Goal: Information Seeking & Learning: Learn about a topic

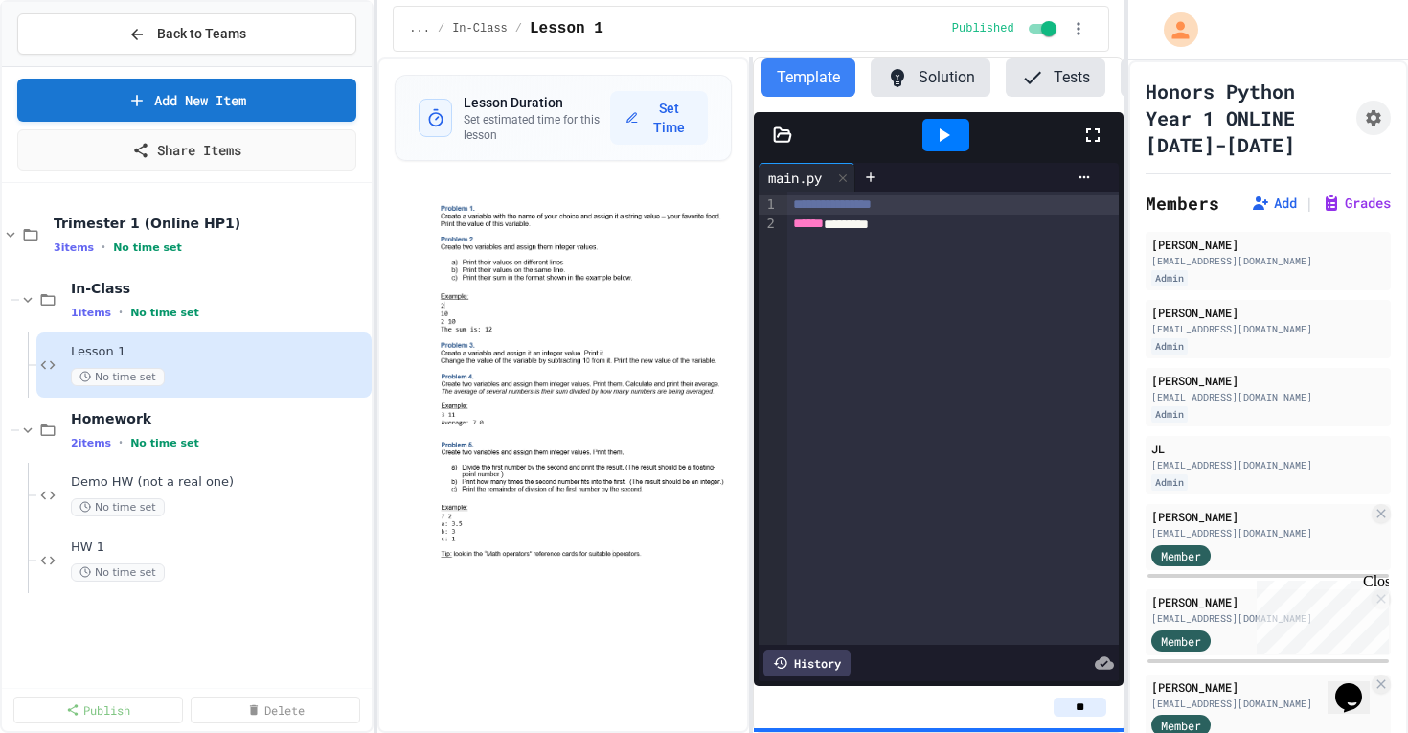
click at [840, 215] on div "****** ********" at bounding box center [952, 224] width 330 height 19
click at [824, 220] on span "******" at bounding box center [808, 222] width 31 height 13
click at [855, 281] on div "**********" at bounding box center [952, 418] width 330 height 453
click at [1081, 24] on icon "button" at bounding box center [1078, 28] width 19 height 19
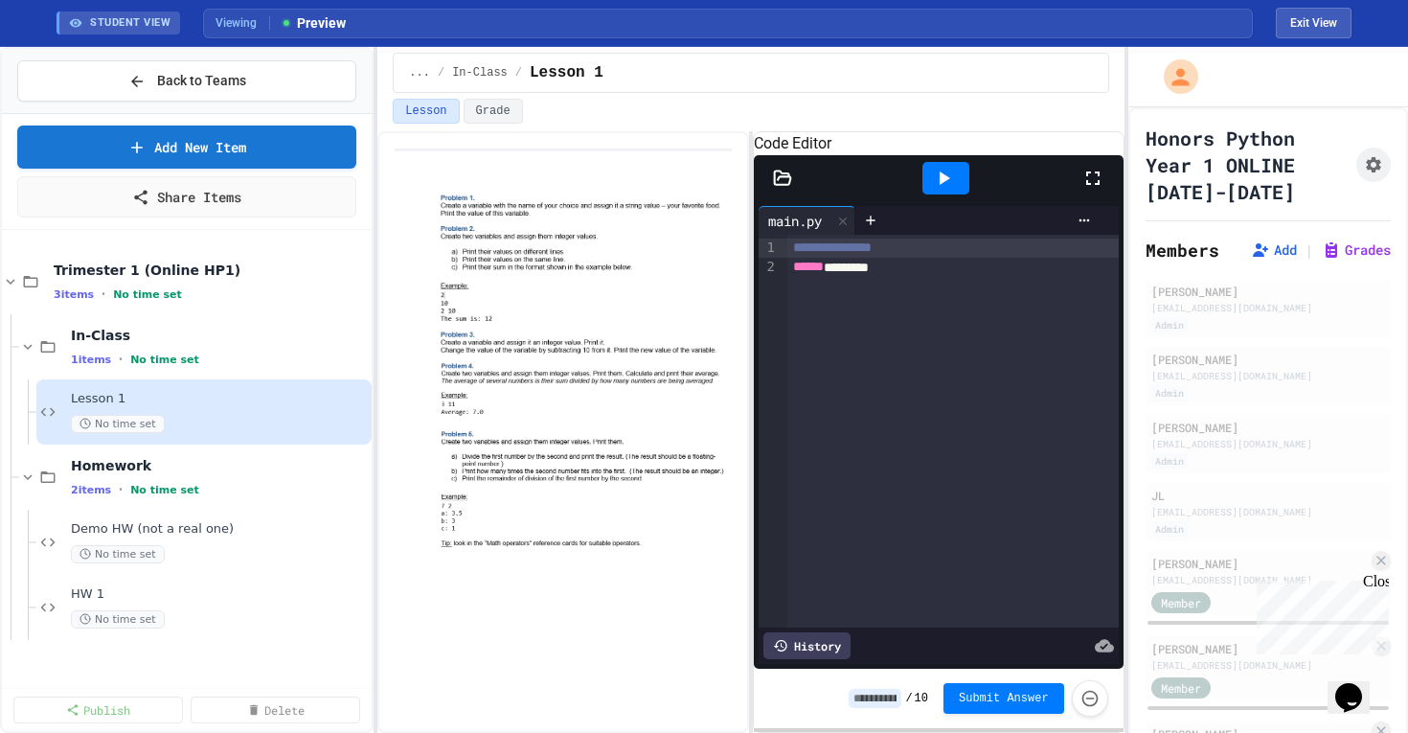
click at [782, 188] on icon at bounding box center [782, 178] width 19 height 19
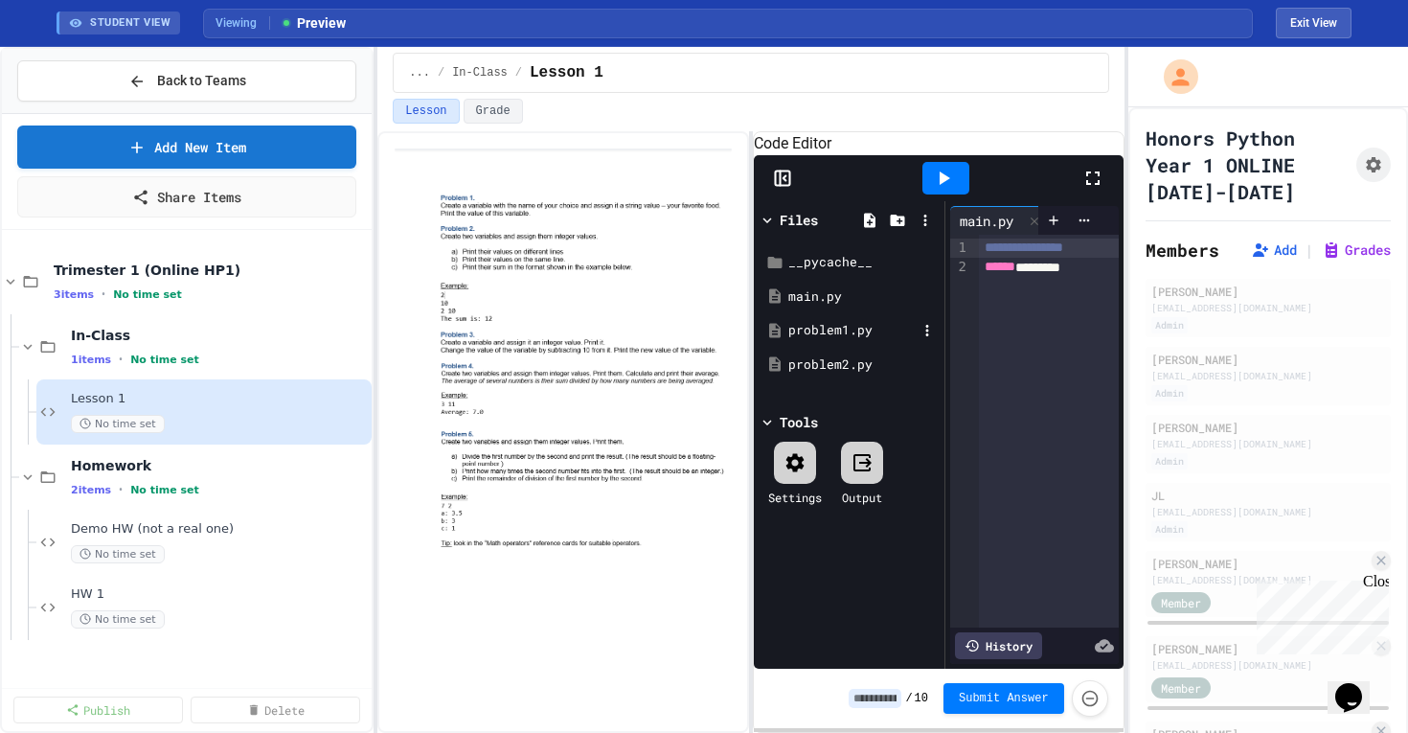
click at [799, 340] on div "problem1.py" at bounding box center [852, 330] width 128 height 19
click at [843, 382] on div "problem2.py" at bounding box center [849, 365] width 181 height 34
click at [209, 602] on div "HW 1 No time set" at bounding box center [210, 607] width 278 height 42
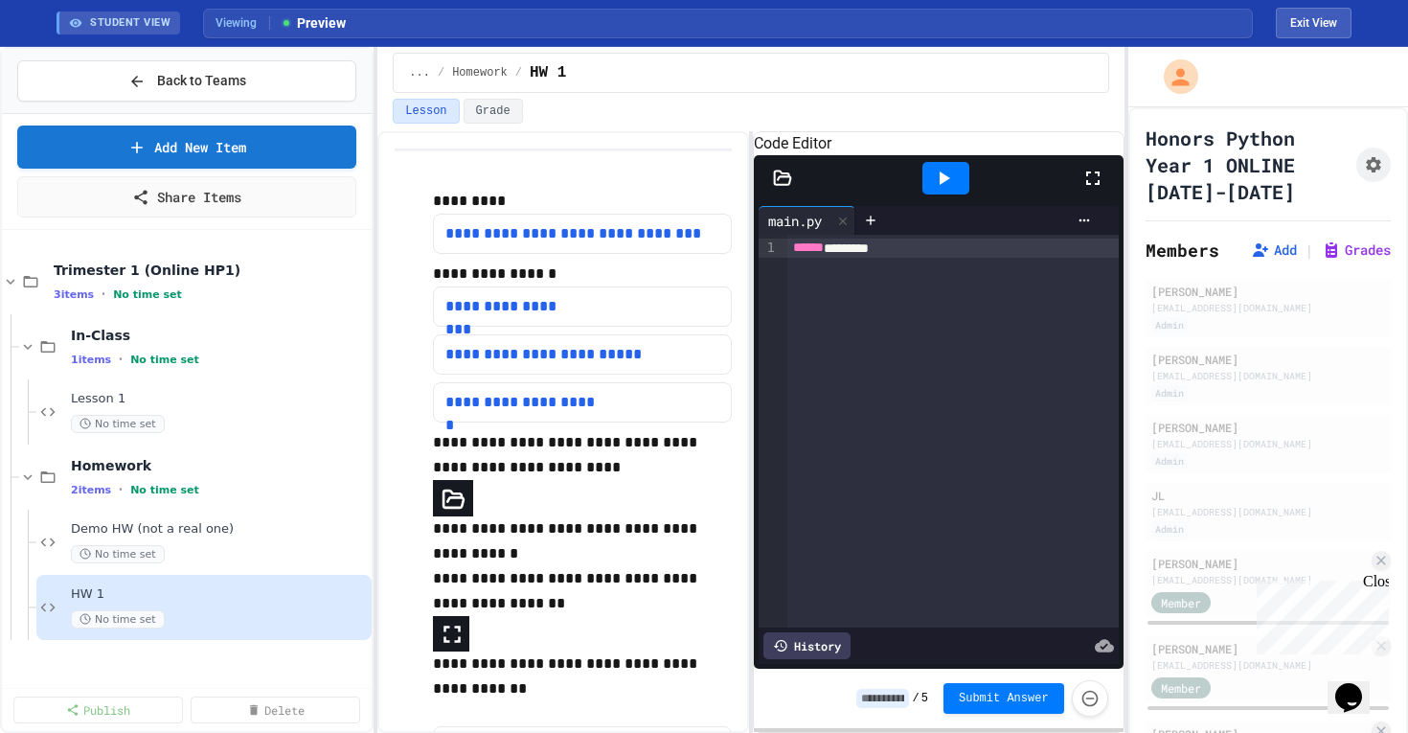
click at [770, 188] on div at bounding box center [782, 178] width 57 height 19
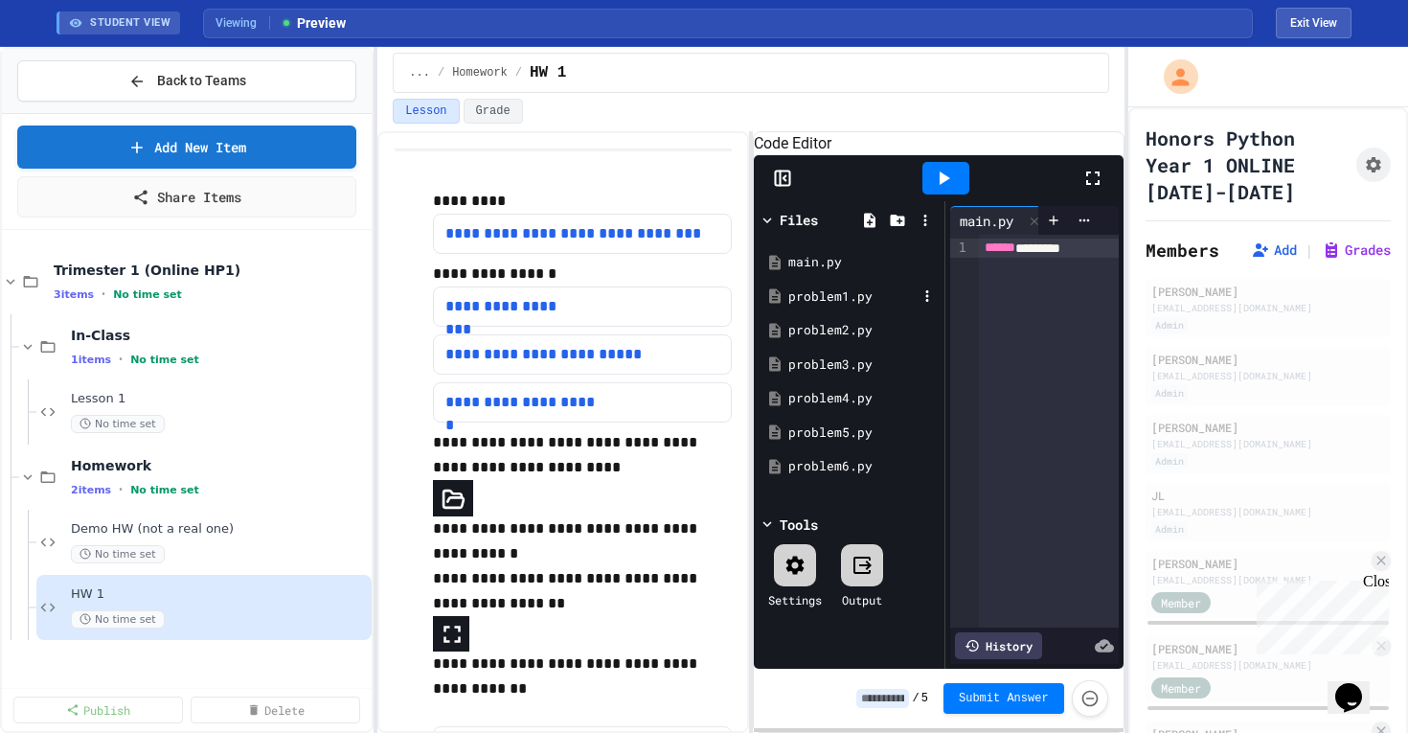
click at [834, 306] on div "problem1.py" at bounding box center [852, 296] width 128 height 19
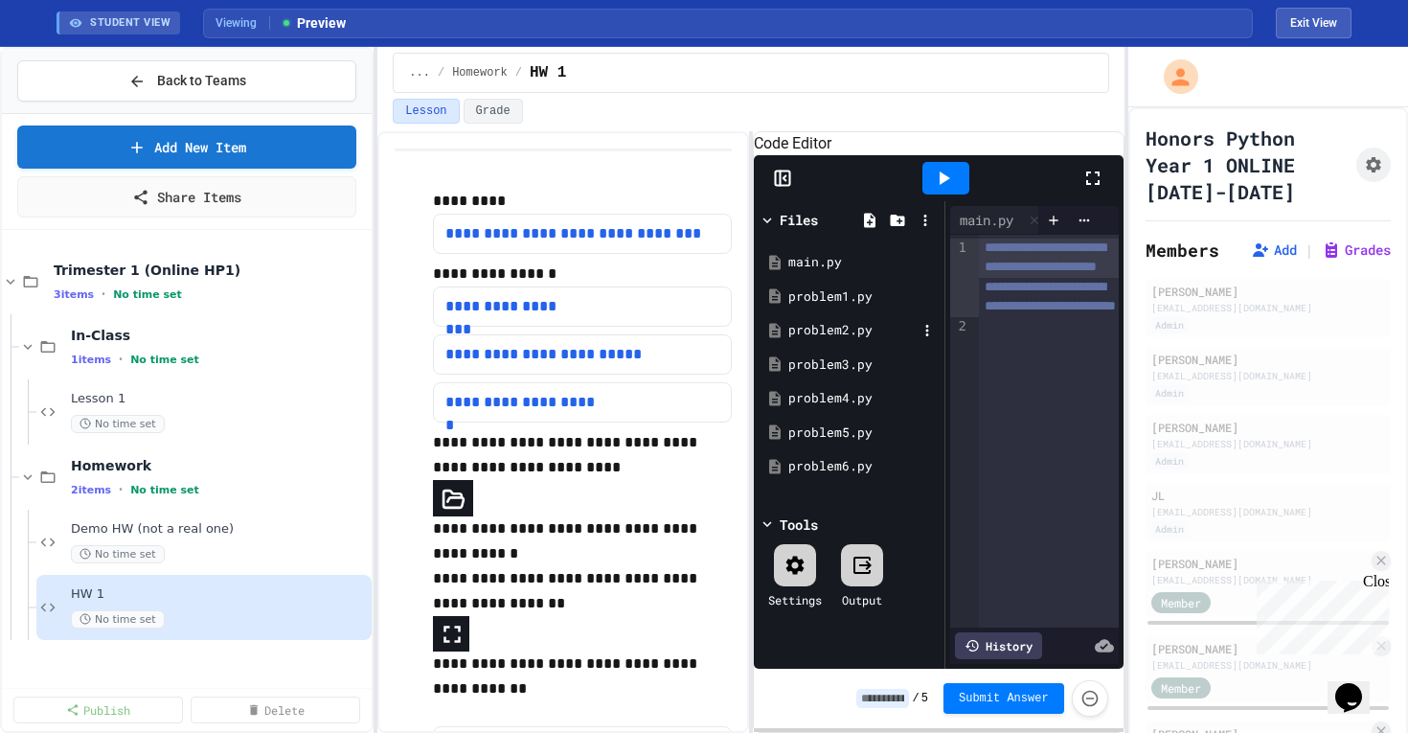
click at [815, 340] on div "problem2.py" at bounding box center [852, 330] width 128 height 19
click at [814, 374] on div "problem3.py" at bounding box center [852, 364] width 128 height 19
click at [823, 408] on div "problem4.py" at bounding box center [852, 398] width 128 height 19
click at [818, 450] on div "problem5.py" at bounding box center [849, 433] width 181 height 34
click at [820, 484] on div "problem6.py" at bounding box center [849, 466] width 181 height 34
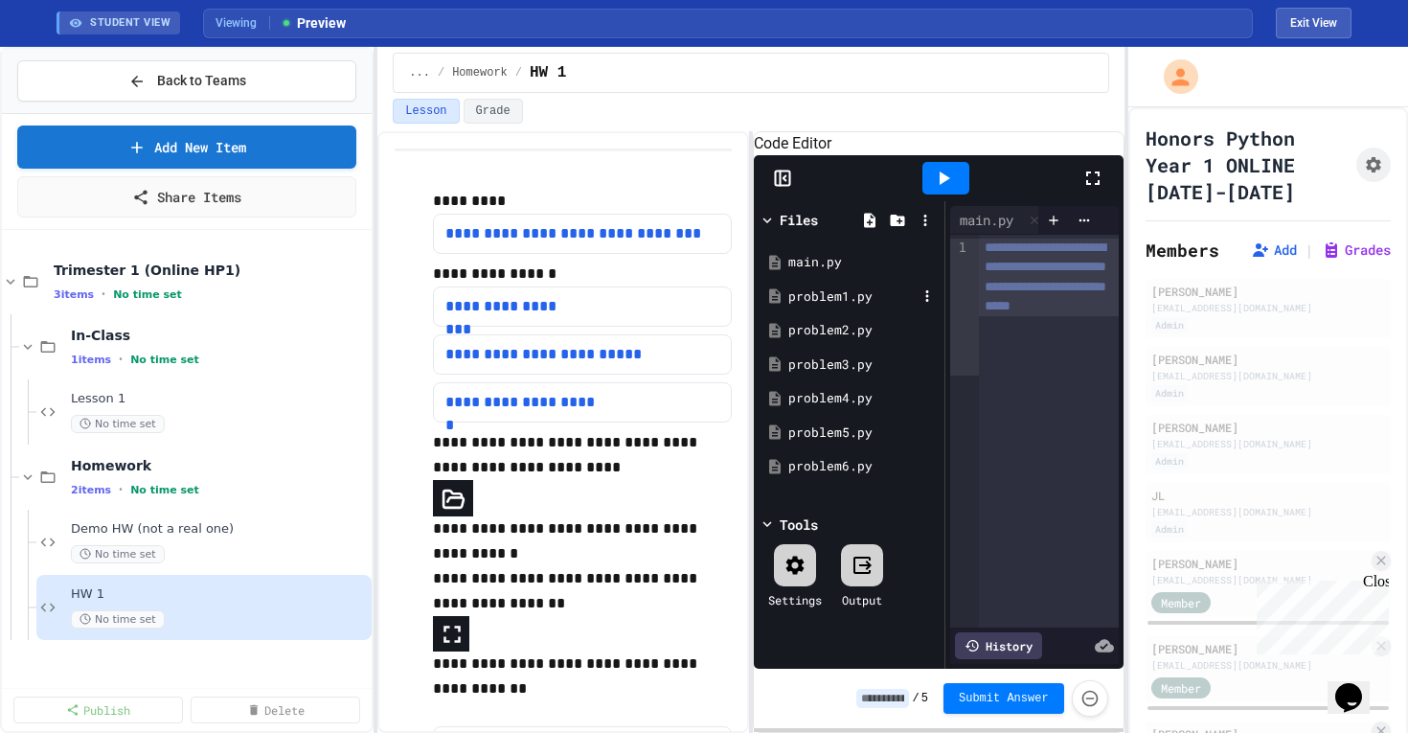
click at [842, 306] on div "problem1.py" at bounding box center [852, 296] width 128 height 19
click at [1328, 32] on button "Exit View" at bounding box center [1314, 23] width 76 height 31
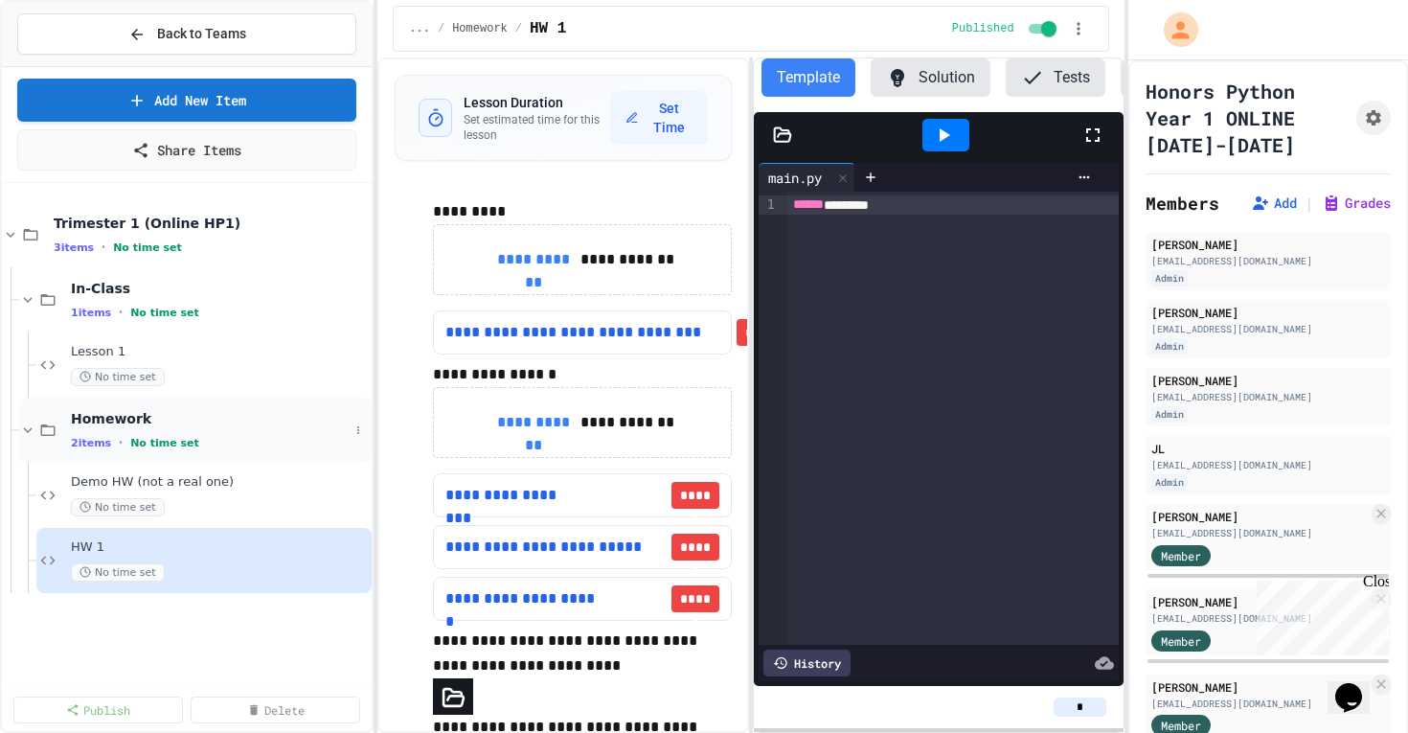
click at [177, 441] on span "No time set" at bounding box center [164, 443] width 69 height 12
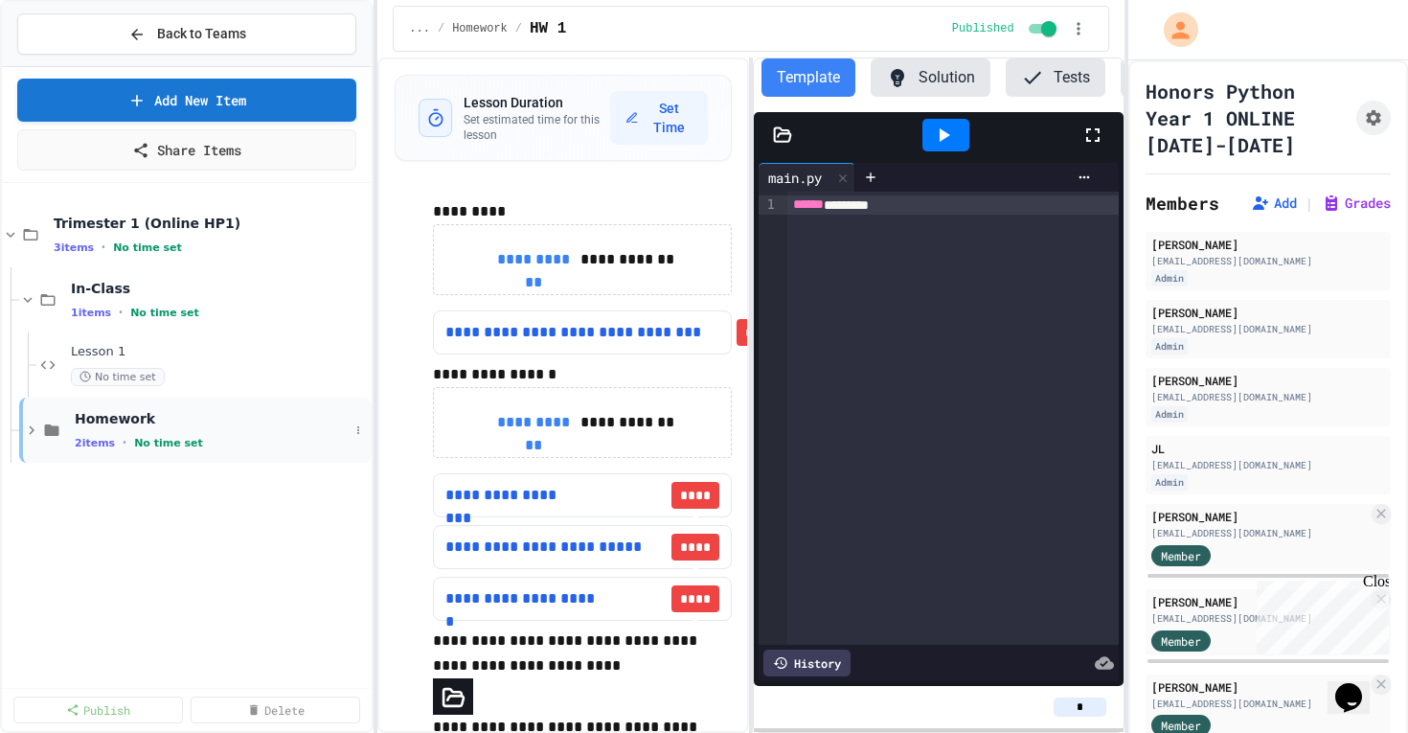
click at [180, 442] on span "No time set" at bounding box center [168, 443] width 69 height 12
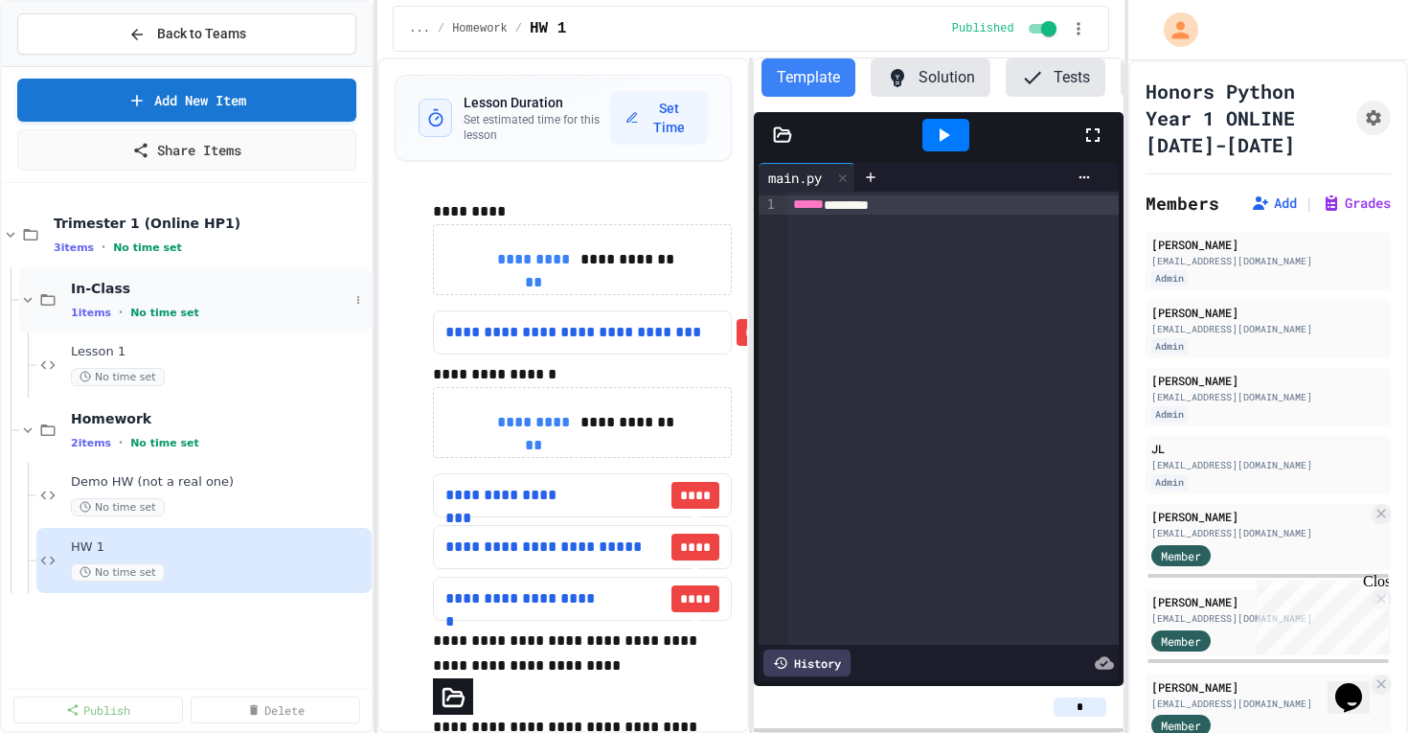
click at [195, 284] on span "In-Class" at bounding box center [210, 288] width 278 height 17
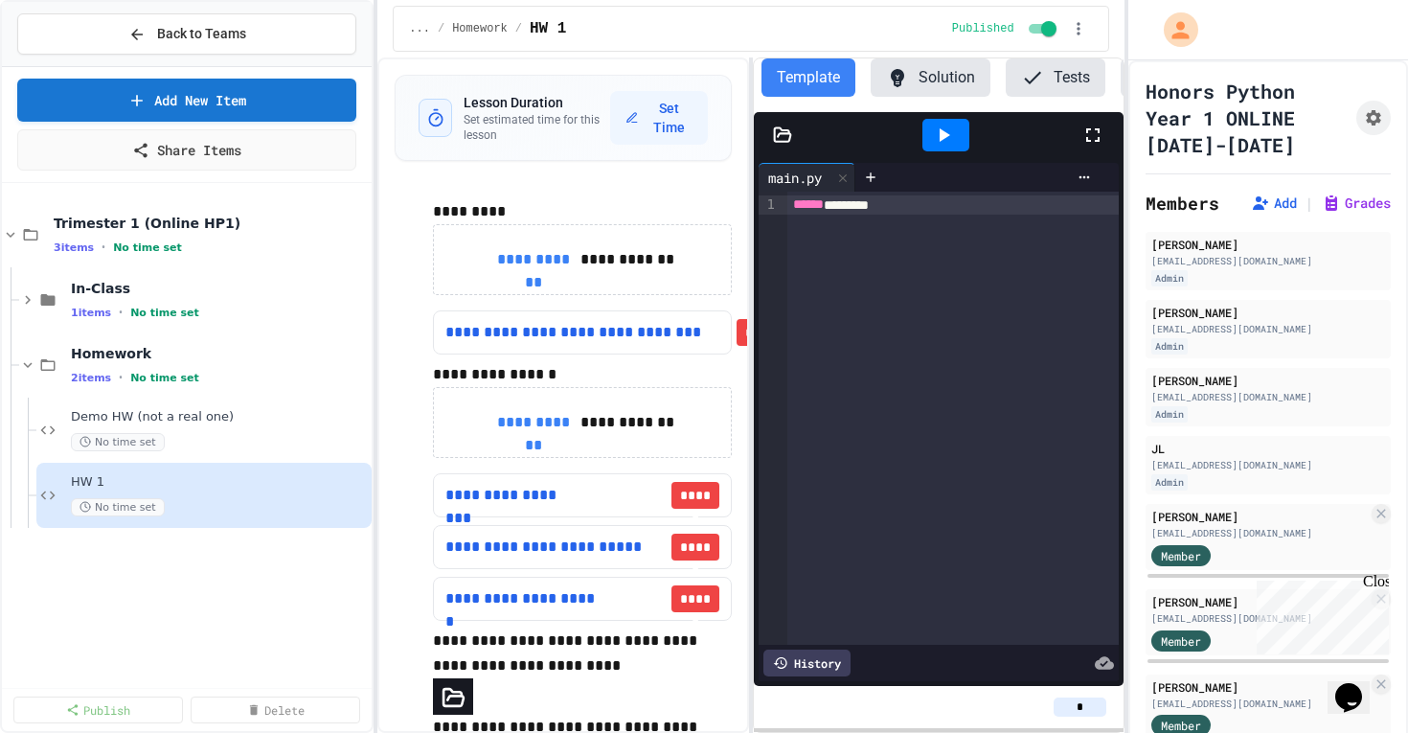
click at [195, 284] on span "In-Class" at bounding box center [219, 288] width 297 height 17
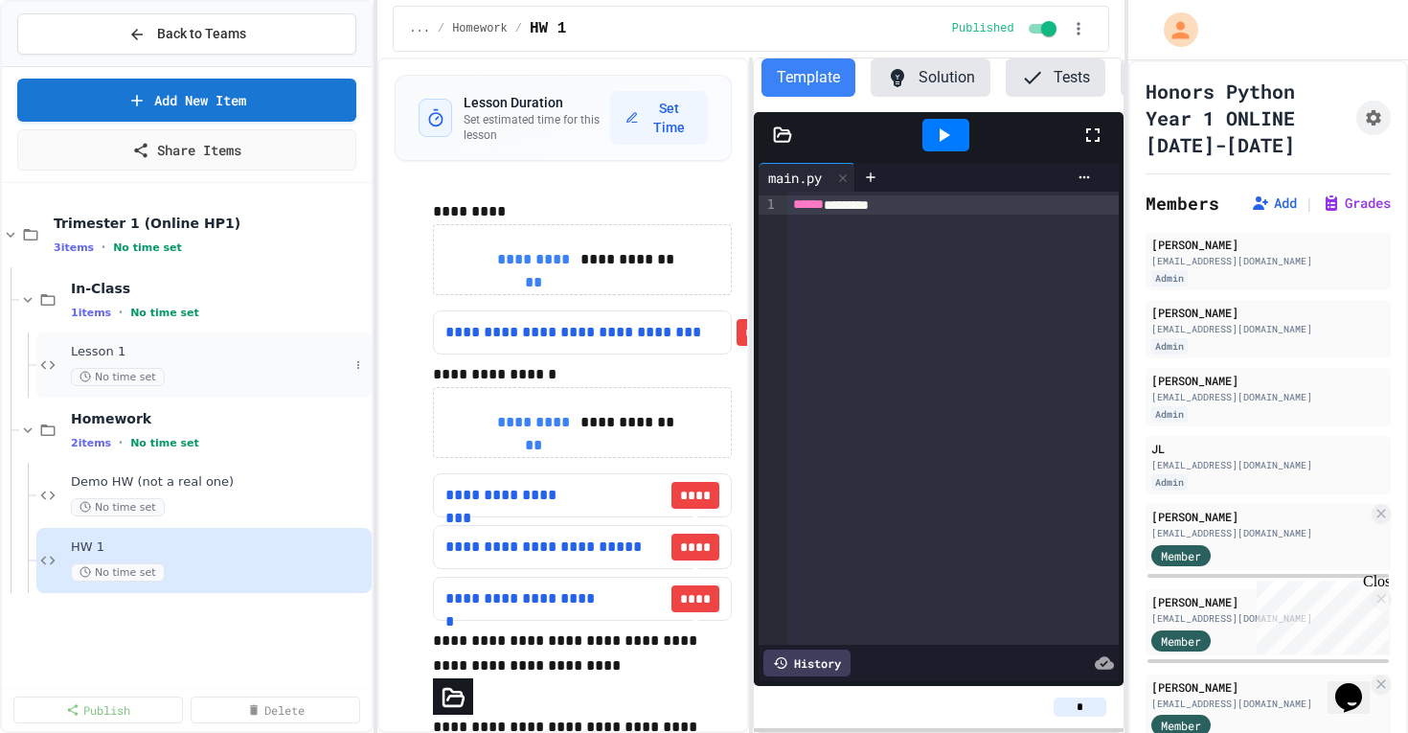
click at [150, 358] on span "Lesson 1" at bounding box center [210, 352] width 278 height 16
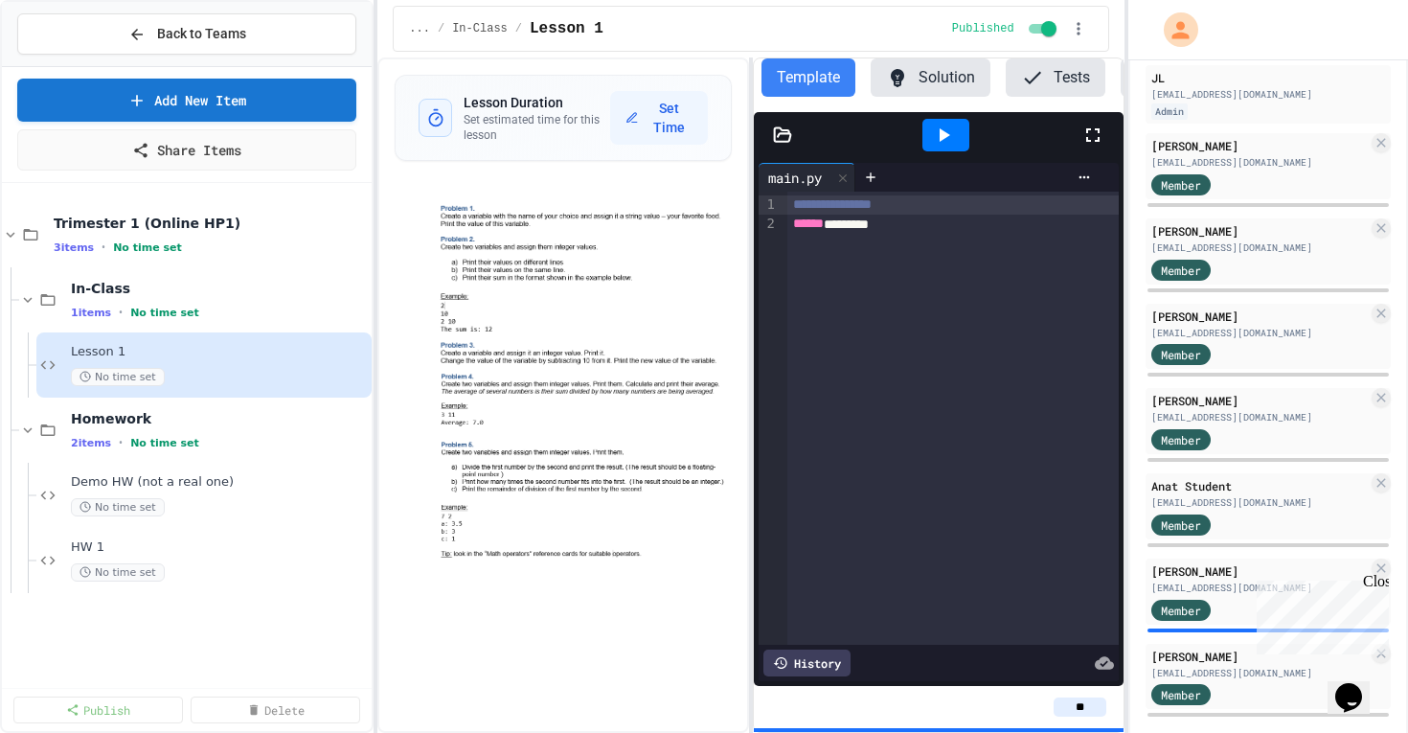
scroll to position [397, 0]
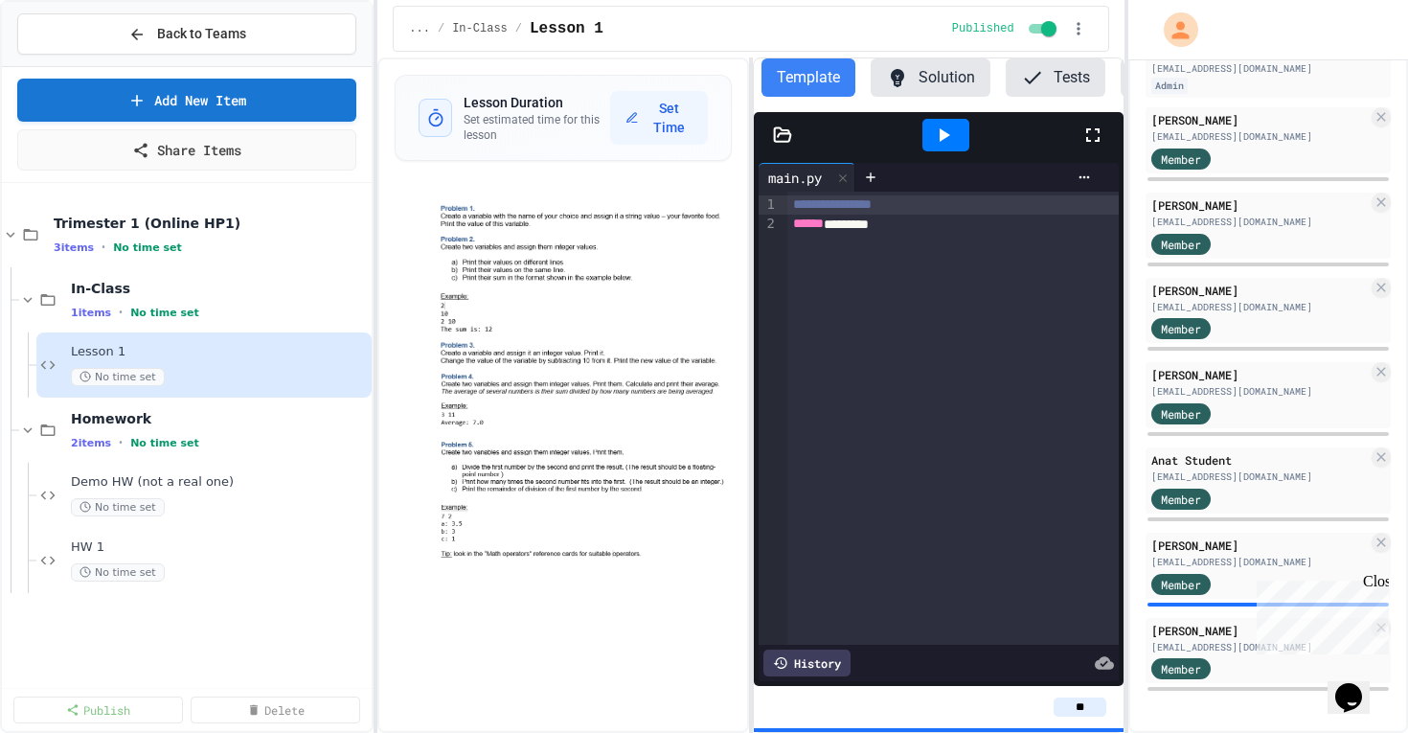
drag, startPoint x: 2416, startPoint y: 1176, endPoint x: 1251, endPoint y: 600, distance: 1300.4
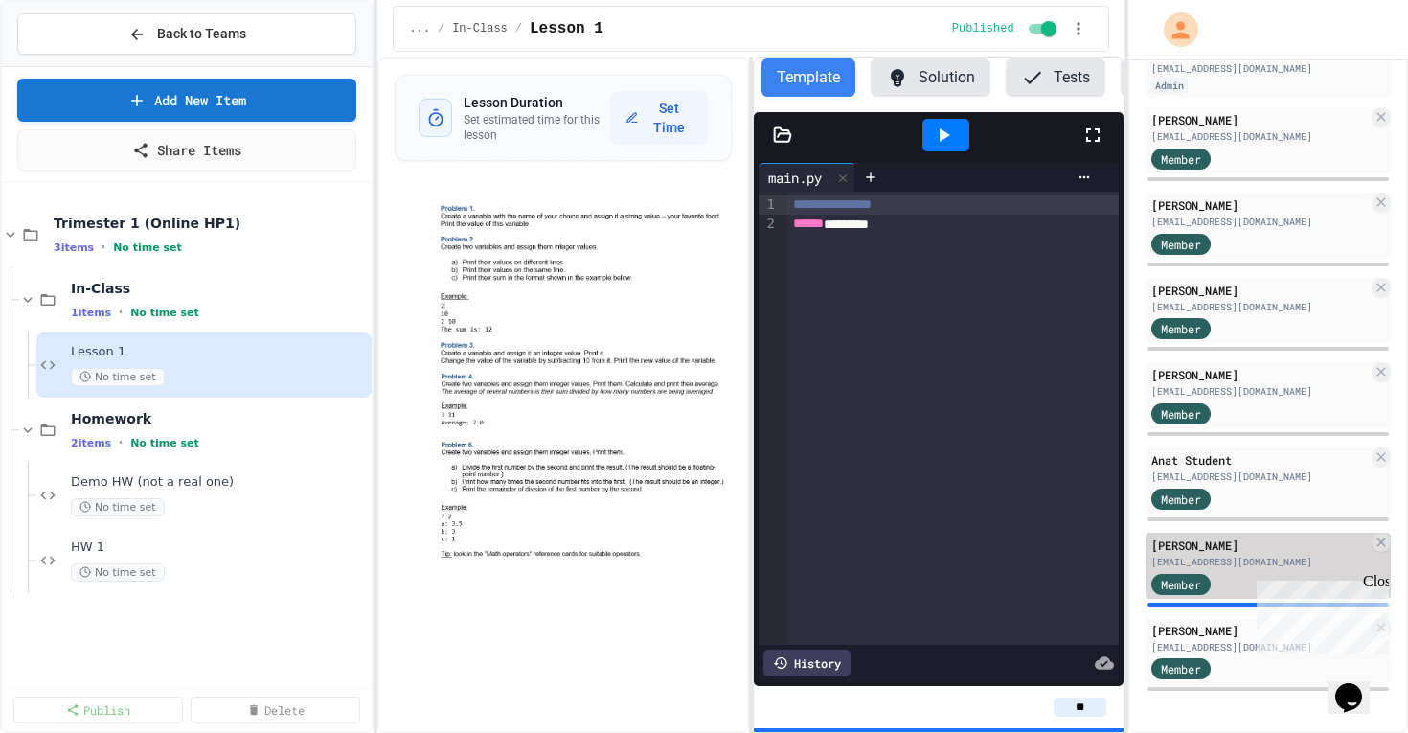
click at [1191, 576] on span "Member" at bounding box center [1181, 584] width 40 height 17
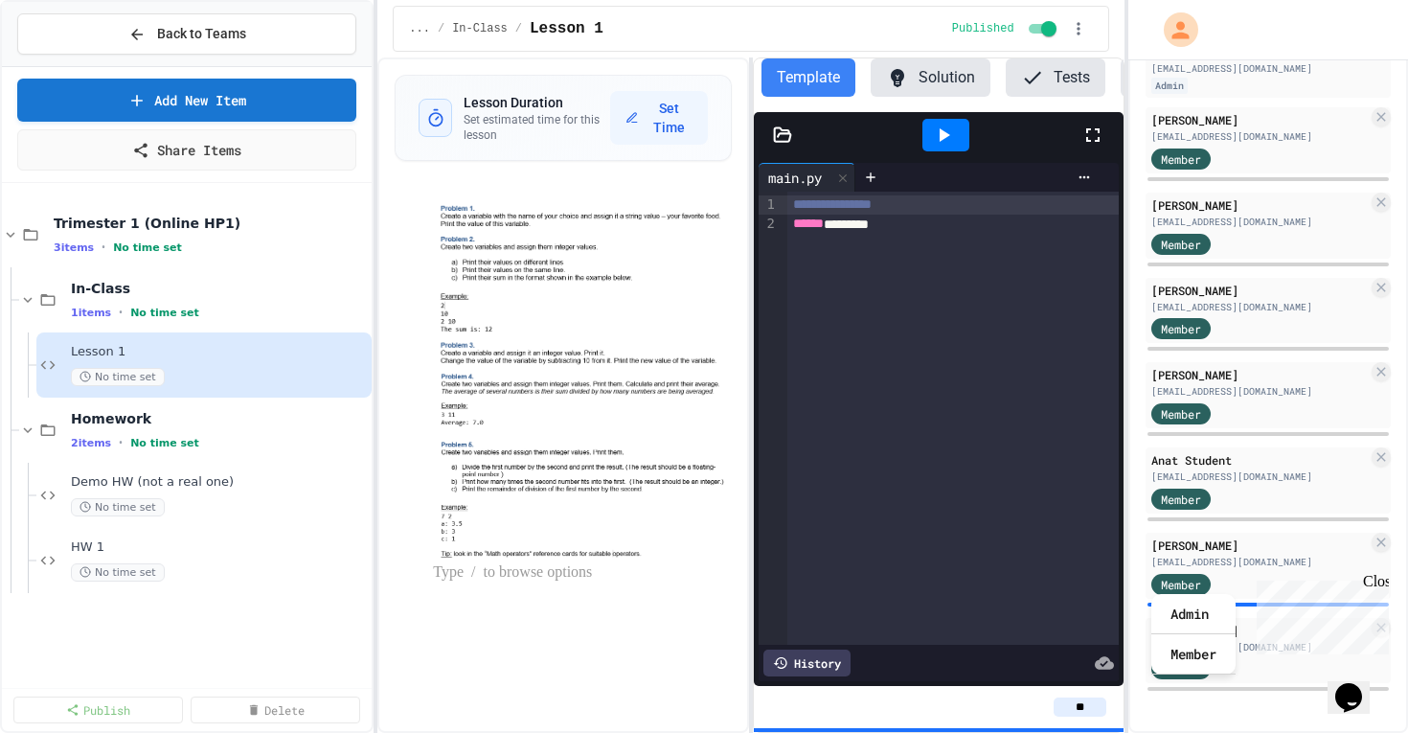
click at [551, 498] on img at bounding box center [582, 466] width 299 height 189
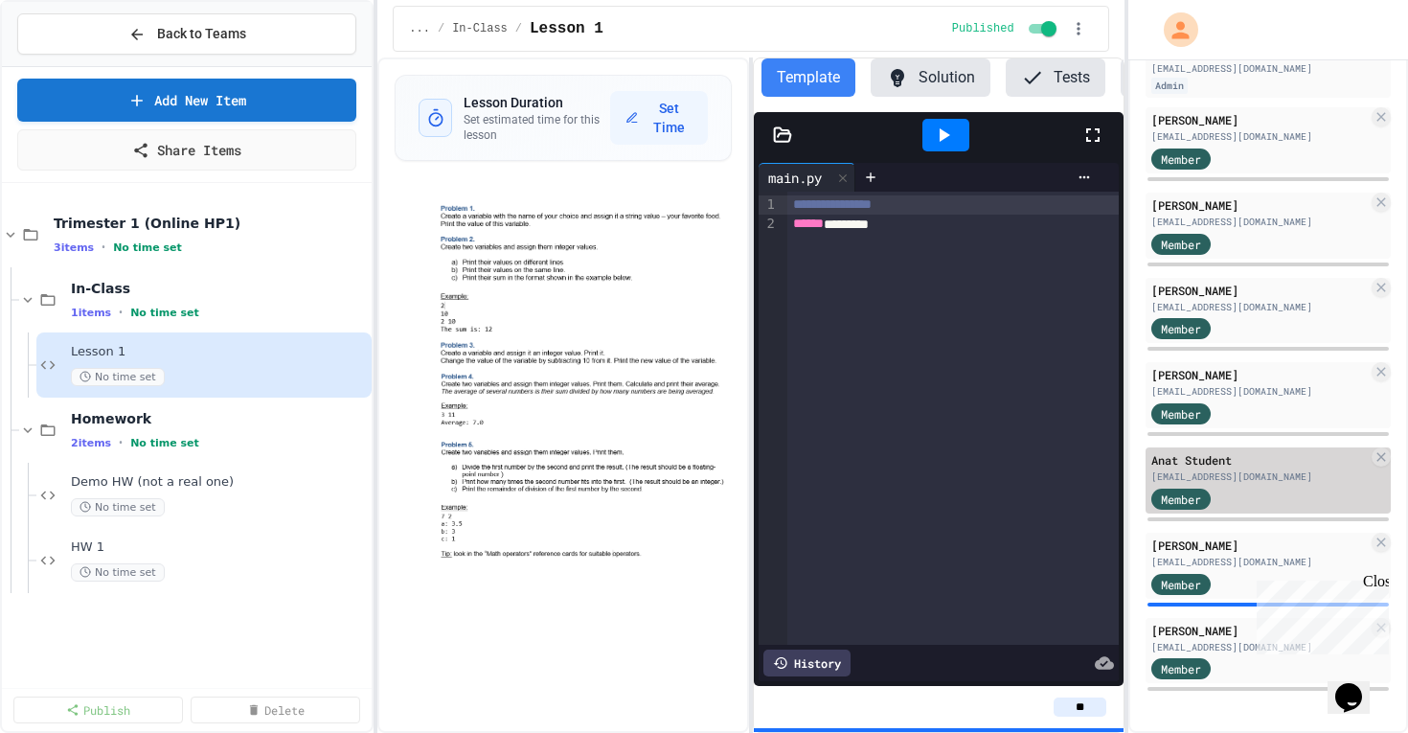
click at [1172, 500] on span "Member" at bounding box center [1181, 498] width 40 height 17
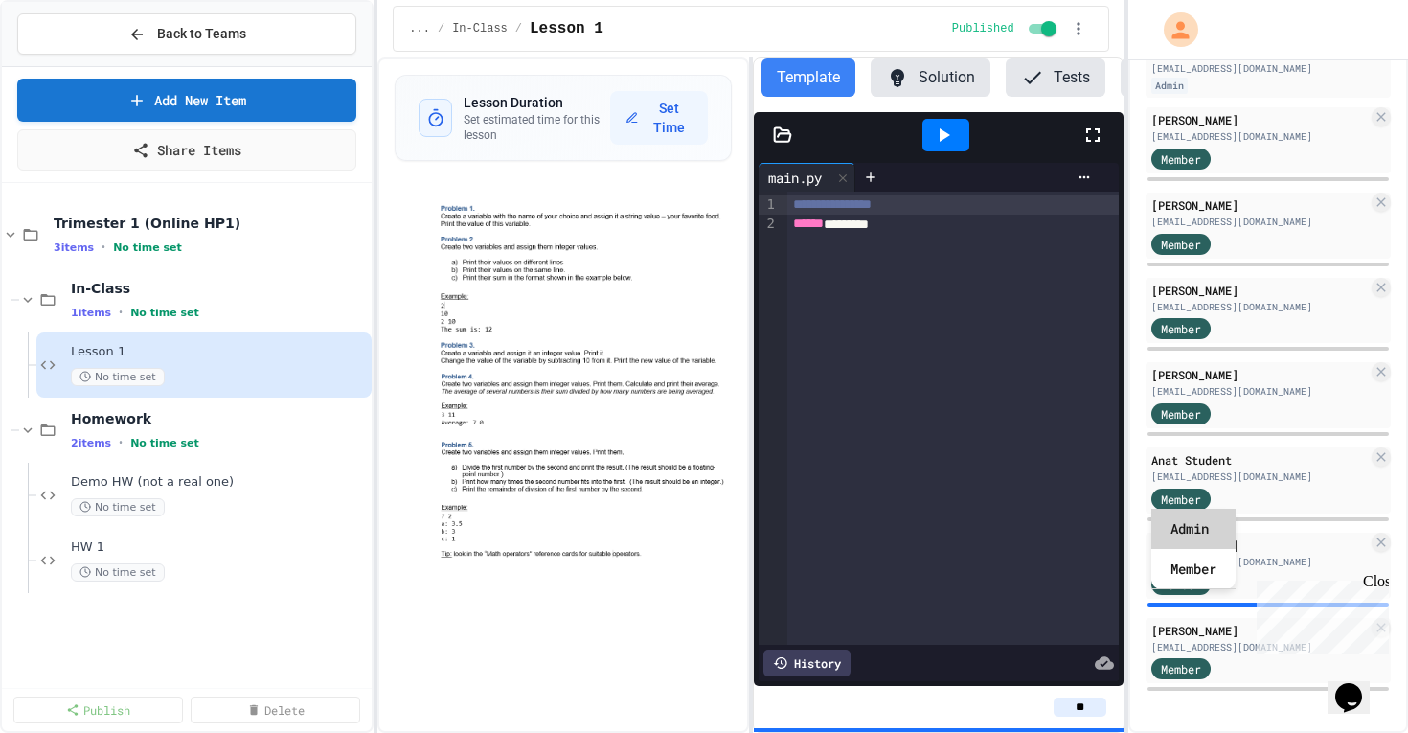
click at [1173, 524] on div "Admin" at bounding box center [1193, 529] width 84 height 40
click at [1146, 715] on div "×" at bounding box center [1268, 726] width 245 height 23
